Goal: Find contact information: Find contact information

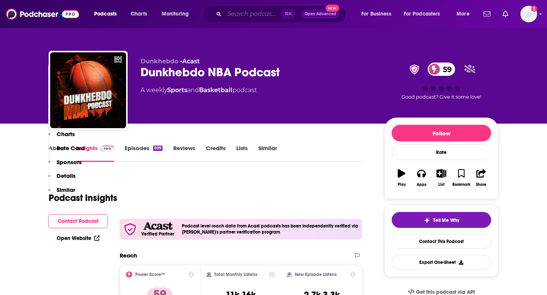
click at [250, 13] on input "Search podcasts, credits, & more..." at bounding box center [252, 14] width 57 height 12
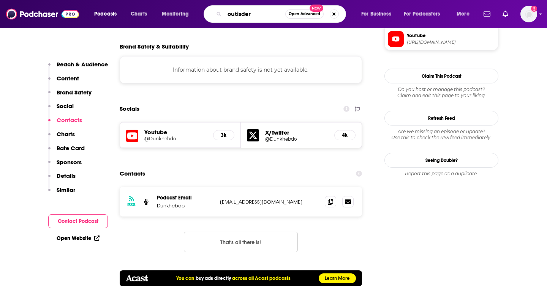
type input "outisderz"
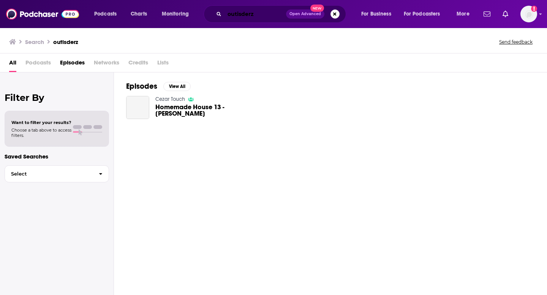
click at [235, 13] on input "outisderz" at bounding box center [254, 14] width 61 height 12
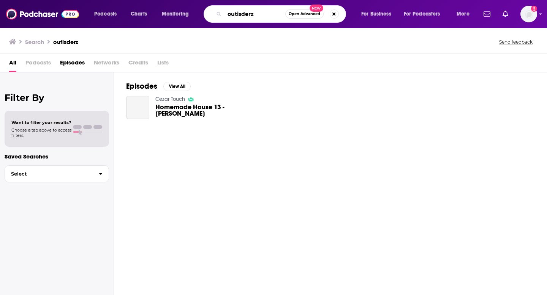
click at [235, 13] on input "outisderz" at bounding box center [254, 14] width 61 height 12
type input "outsiderz"
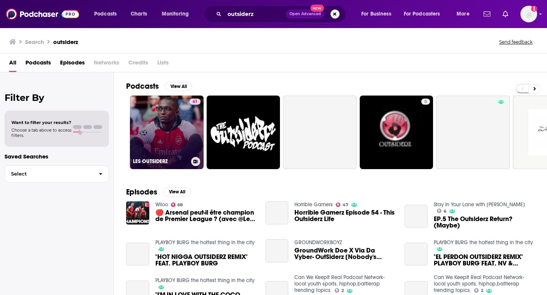
click at [164, 126] on link "61 LES OUTSIDERZ" at bounding box center [167, 133] width 74 height 74
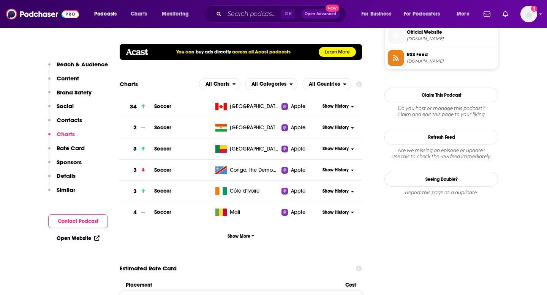
scroll to position [629, 0]
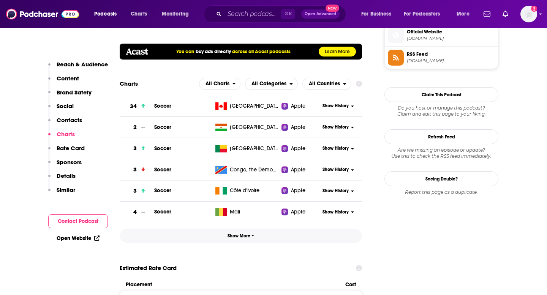
click at [254, 233] on button "Show More" at bounding box center [241, 236] width 242 height 14
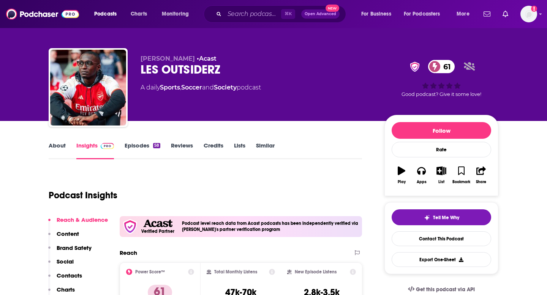
scroll to position [0, 0]
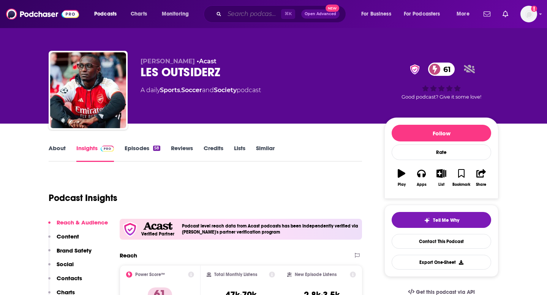
click at [245, 16] on input "Search podcasts, credits, & more..." at bounding box center [252, 14] width 57 height 12
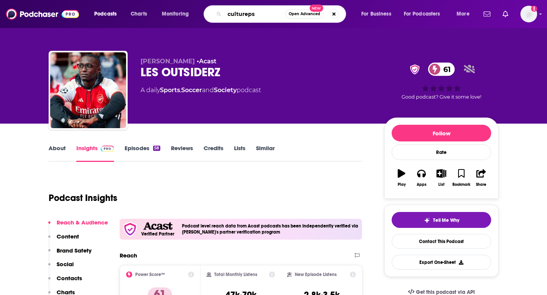
type input "culturepsg"
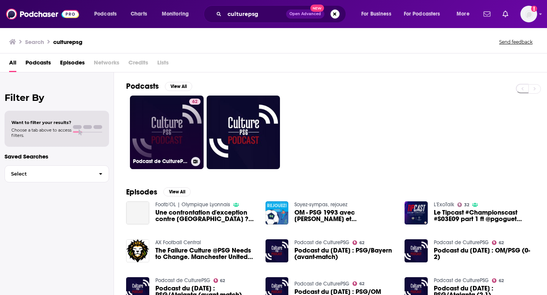
click at [174, 118] on link "62 Podcast de CulturePSG" at bounding box center [167, 133] width 74 height 74
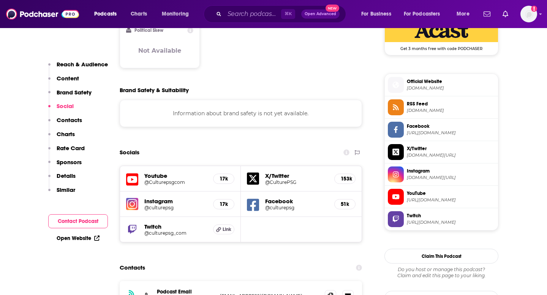
scroll to position [641, 0]
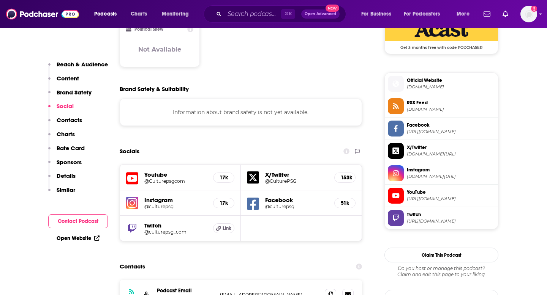
click at [423, 82] on span "Official Website" at bounding box center [451, 80] width 88 height 7
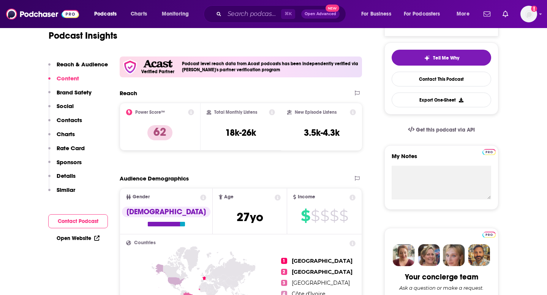
scroll to position [154, 0]
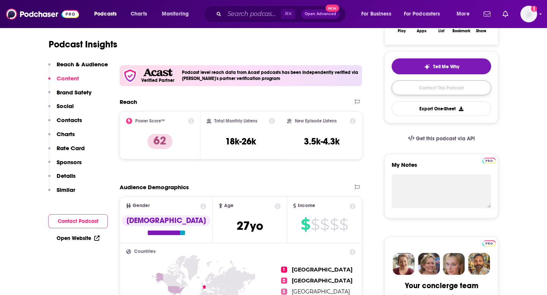
click at [453, 89] on link "Contact This Podcast" at bounding box center [440, 87] width 99 height 15
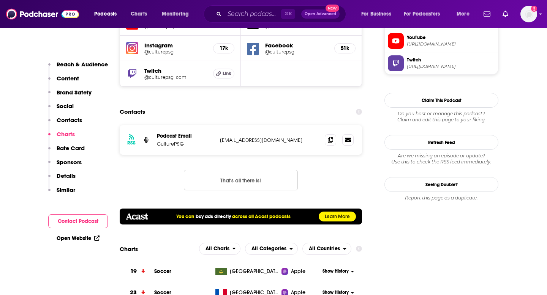
scroll to position [788, 0]
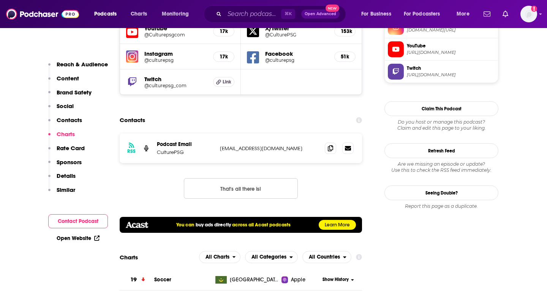
click at [292, 145] on p "[EMAIL_ADDRESS][DOMAIN_NAME]" at bounding box center [269, 148] width 99 height 6
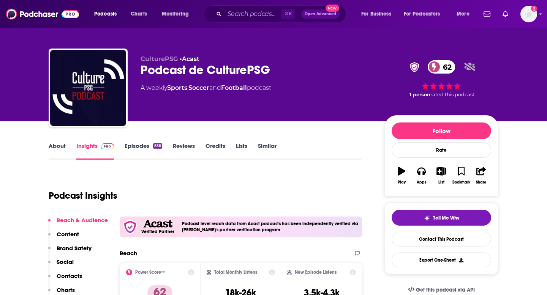
scroll to position [0, 0]
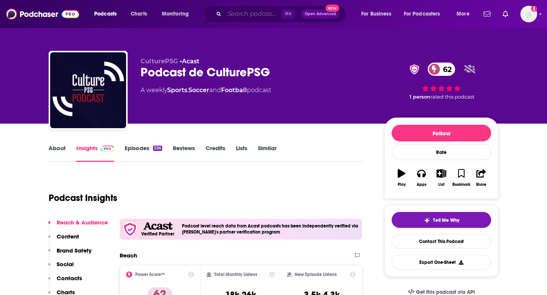
click at [260, 9] on input "Search podcasts, credits, & more..." at bounding box center [252, 14] width 57 height 12
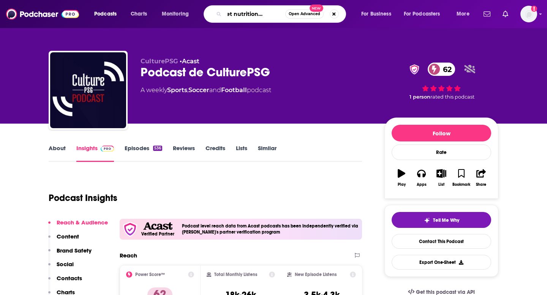
type input "sport et nutrition naturelle"
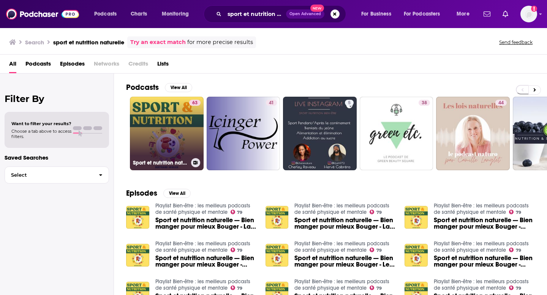
click at [164, 126] on link "63 Sport et nutrition naturelle — Bien manger pour mieux Bouger" at bounding box center [167, 134] width 74 height 74
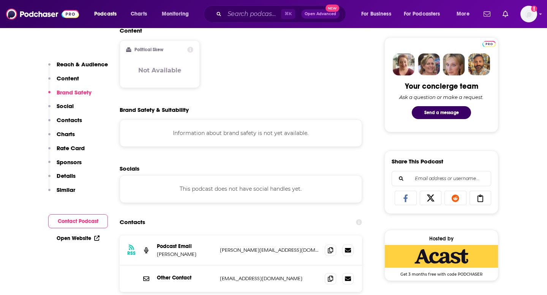
scroll to position [367, 0]
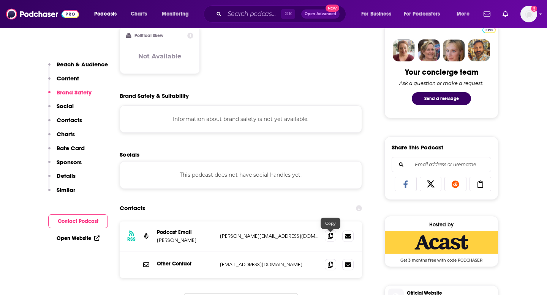
click at [330, 238] on icon at bounding box center [330, 236] width 5 height 6
click at [331, 266] on icon at bounding box center [330, 265] width 5 height 6
click at [333, 237] on icon at bounding box center [330, 236] width 5 height 6
click at [331, 269] on span at bounding box center [330, 264] width 11 height 11
click at [257, 13] on input "Search podcasts, credits, & more..." at bounding box center [252, 14] width 57 height 12
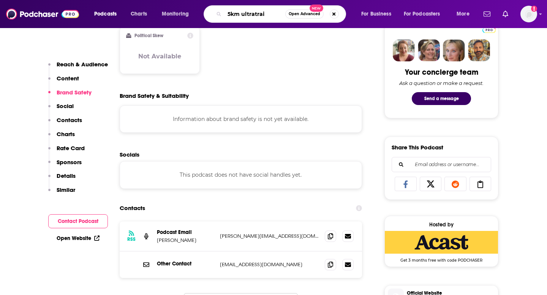
type input "5km ultratrail"
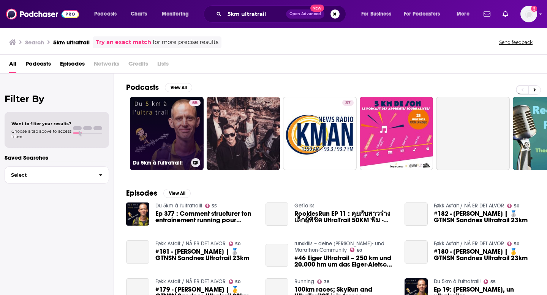
click at [171, 123] on link "55 Du 5km à l'ultratrail!" at bounding box center [167, 134] width 74 height 74
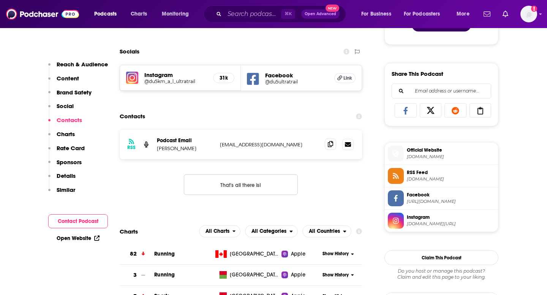
scroll to position [440, 0]
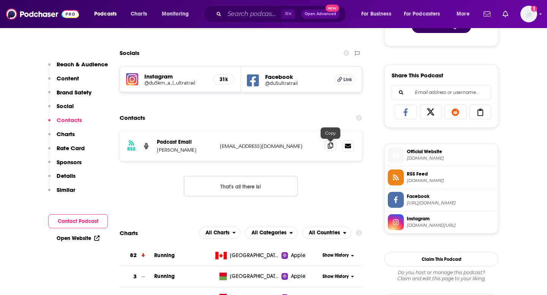
click at [329, 149] on icon at bounding box center [330, 146] width 5 height 6
click at [331, 147] on icon at bounding box center [330, 146] width 5 height 6
